Goal: Information Seeking & Learning: Understand process/instructions

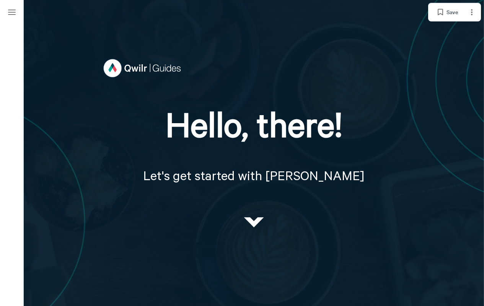
click at [242, 153] on h1 "Hello, there!" at bounding box center [254, 119] width 308 height 78
click at [12, 12] on rect "Menu" at bounding box center [12, 12] width 8 height 1
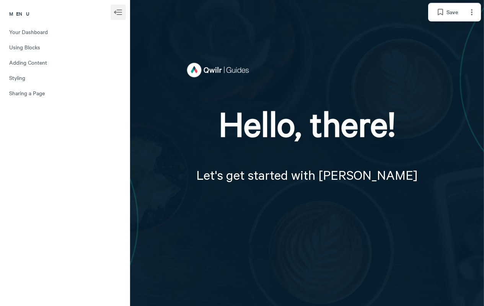
click at [65, 32] on span "Your Dashboard" at bounding box center [64, 32] width 111 height 7
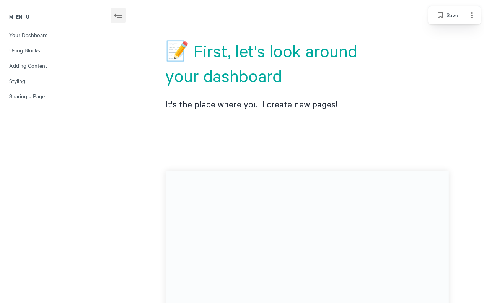
scroll to position [306, 0]
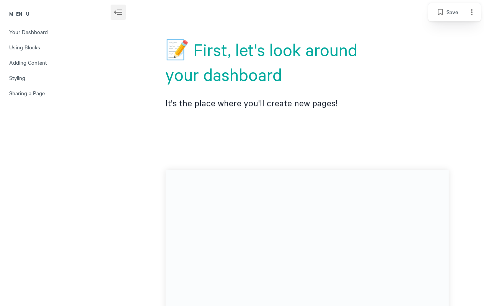
click at [307, 153] on p at bounding box center [307, 145] width 246 height 25
click at [65, 47] on span "Using Blocks" at bounding box center [64, 47] width 111 height 7
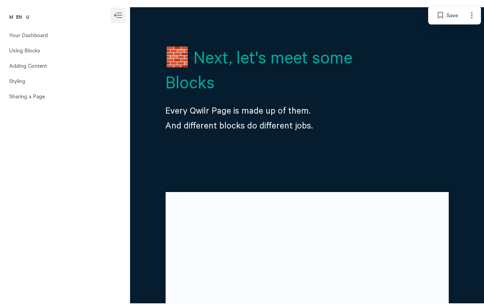
scroll to position [665, 0]
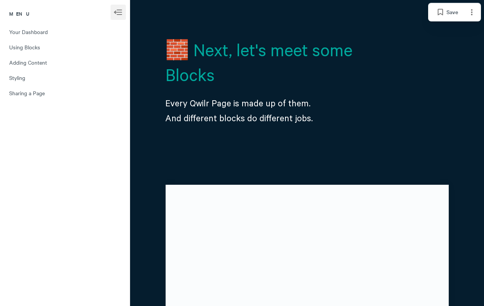
click at [307, 153] on p at bounding box center [307, 160] width 246 height 25
click at [65, 63] on span "Adding Content" at bounding box center [64, 62] width 111 height 7
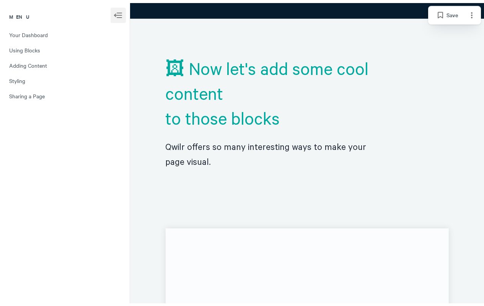
scroll to position [1040, 0]
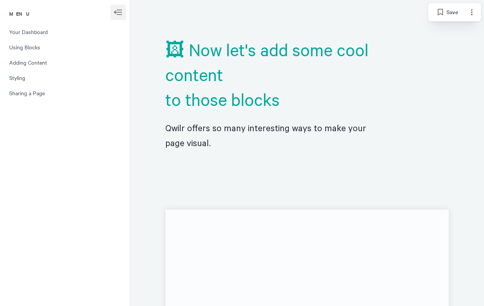
click at [307, 153] on div "🖼 Now let's add some cool content ​ to those blocks Qwilr offers so many intere…" at bounding box center [307, 200] width 266 height 364
click at [65, 78] on span "Styling" at bounding box center [64, 78] width 111 height 7
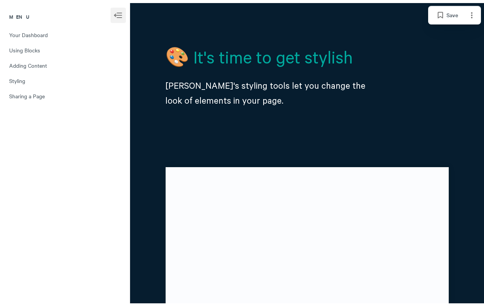
scroll to position [1439, 0]
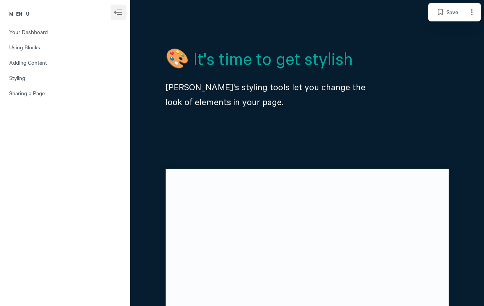
click at [307, 153] on p at bounding box center [307, 144] width 246 height 25
click at [65, 93] on span "Sharing a Page" at bounding box center [64, 93] width 111 height 7
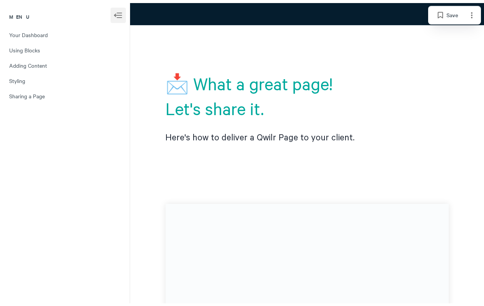
scroll to position [1806, 0]
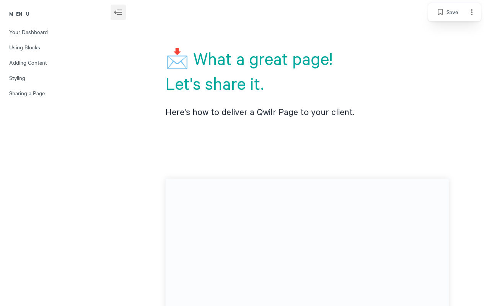
click at [307, 153] on p at bounding box center [307, 154] width 246 height 25
click at [118, 12] on rect "Menu" at bounding box center [118, 12] width 8 height 1
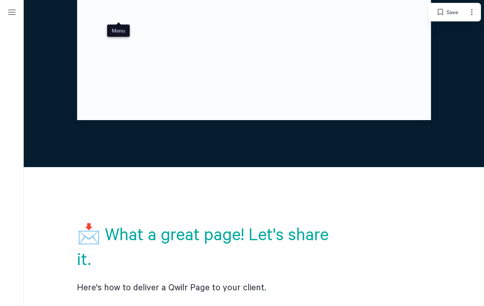
click at [16, 12] on rect "Menu" at bounding box center [12, 12] width 8 height 1
click at [447, 12] on span "Save" at bounding box center [452, 12] width 11 height 9
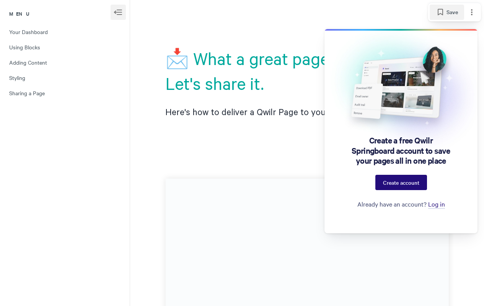
click at [401, 131] on img at bounding box center [401, 98] width 168 height 135
click at [401, 182] on span "Create account" at bounding box center [401, 182] width 36 height 6
click at [436, 204] on span "Log in" at bounding box center [436, 204] width 17 height 9
click at [447, 12] on span "Save" at bounding box center [452, 12] width 11 height 9
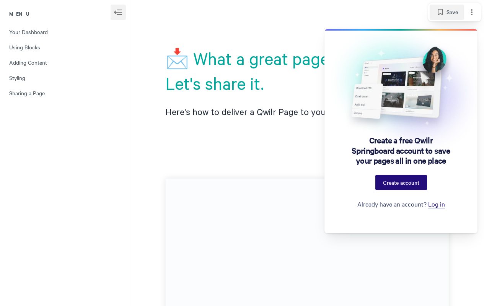
click at [472, 12] on icon "Page options" at bounding box center [472, 12] width 2 height 6
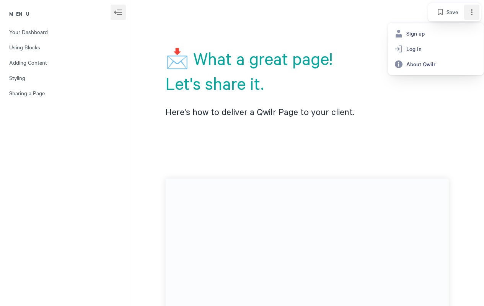
click at [472, 12] on icon "Page options" at bounding box center [472, 12] width 2 height 6
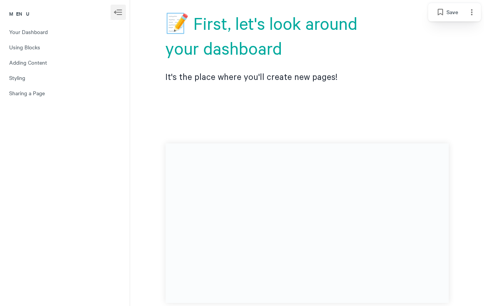
scroll to position [699, 0]
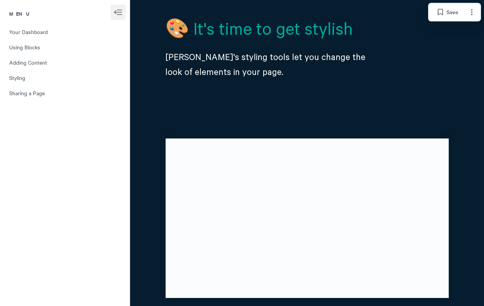
scroll to position [1841, 0]
